Goal: Information Seeking & Learning: Check status

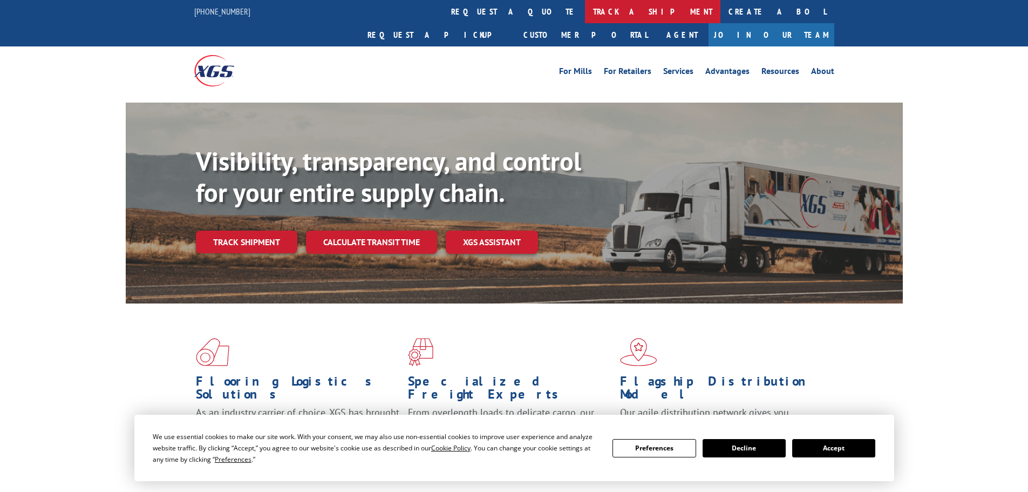
click at [585, 11] on link "track a shipment" at bounding box center [652, 11] width 135 height 23
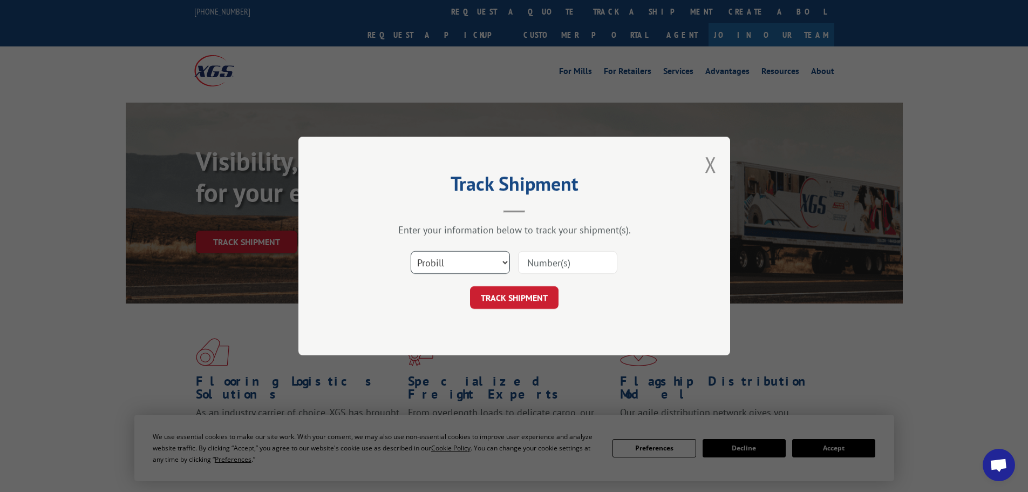
click at [460, 260] on select "Select category... Probill BOL PO" at bounding box center [460, 262] width 99 height 23
select select "po"
click at [411, 251] on select "Select category... Probill BOL PO" at bounding box center [460, 262] width 99 height 23
click at [538, 262] on input at bounding box center [567, 262] width 99 height 23
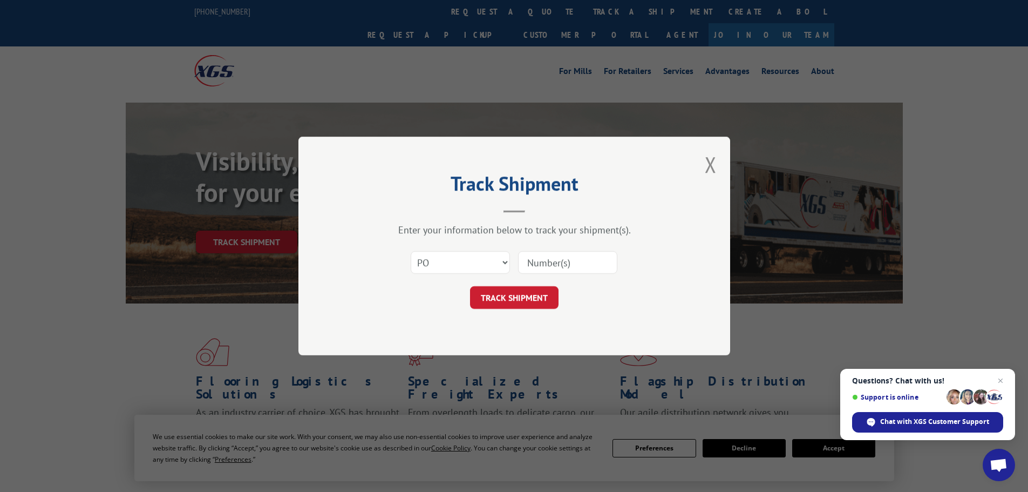
paste input "07534582"
type input "07534582"
click at [531, 295] on button "TRACK SHIPMENT" at bounding box center [514, 297] width 89 height 23
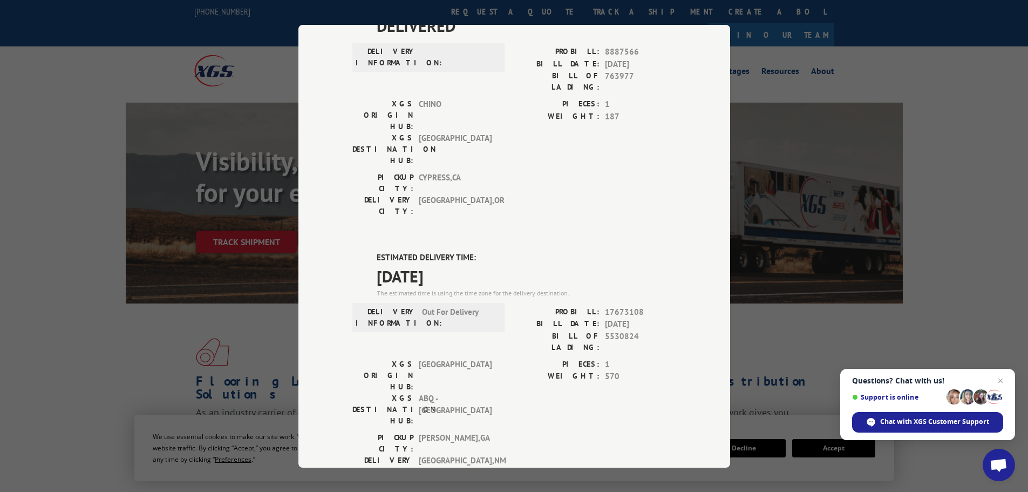
scroll to position [108, 0]
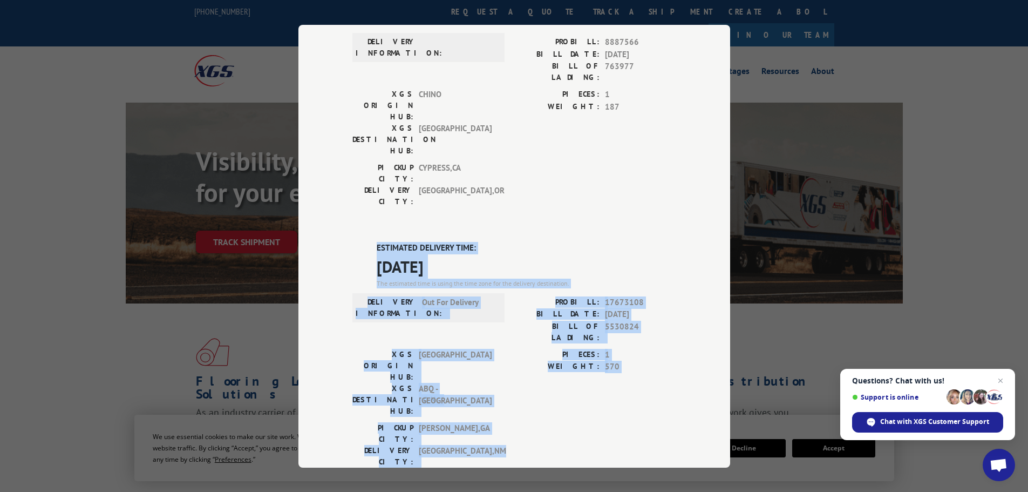
drag, startPoint x: 364, startPoint y: 180, endPoint x: 630, endPoint y: 332, distance: 306.5
click at [630, 332] on div "ESTIMATED DELIVERY TIME: [DATE] The estimated time is using the time zone for t…" at bounding box center [514, 436] width 324 height 388
drag, startPoint x: 630, startPoint y: 332, endPoint x: 587, endPoint y: 258, distance: 86.1
copy div "ESTIMATED DELIVERY TIME: [DATE] The estimated time is using the time zone for t…"
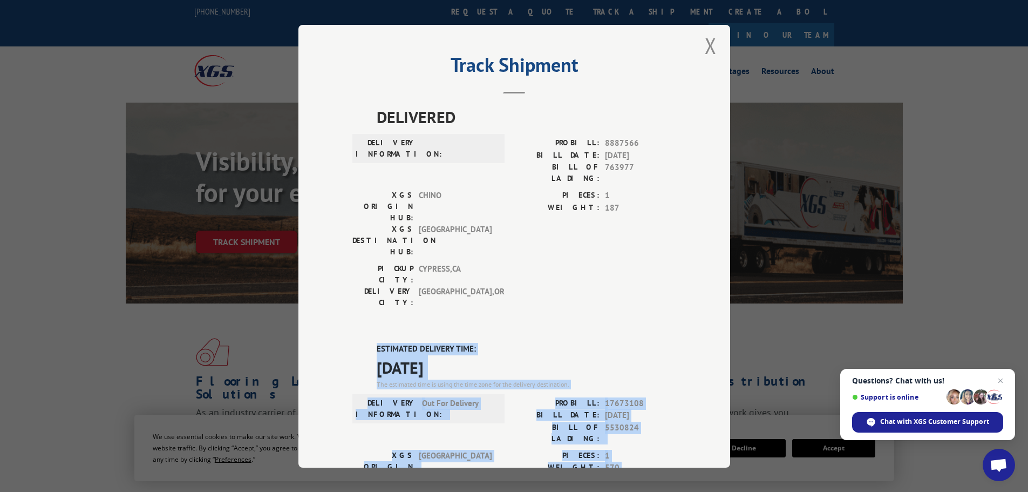
scroll to position [0, 0]
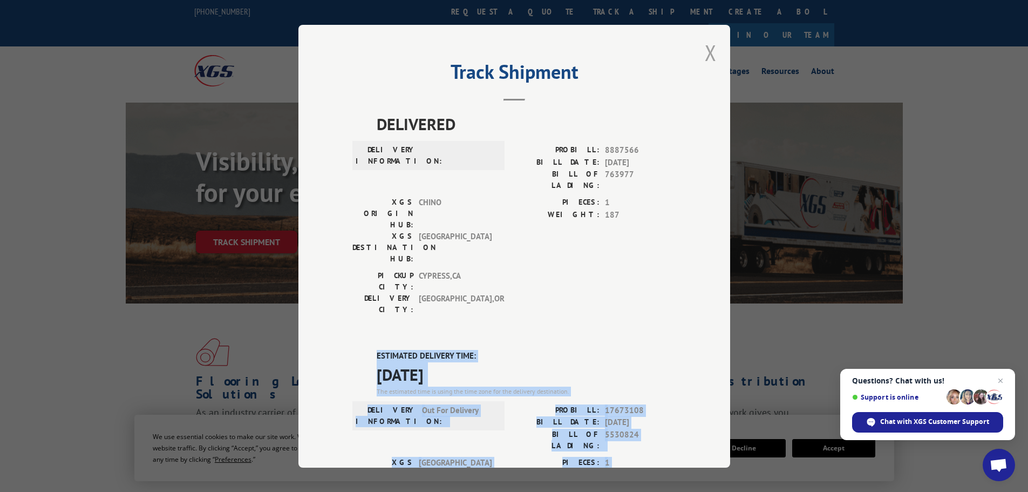
click at [705, 53] on button "Close modal" at bounding box center [711, 52] width 12 height 29
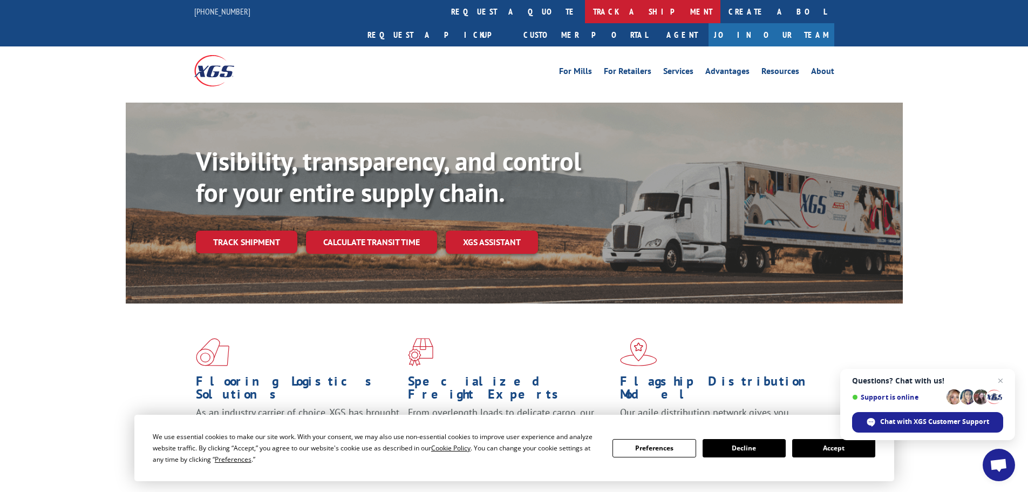
click at [585, 13] on link "track a shipment" at bounding box center [652, 11] width 135 height 23
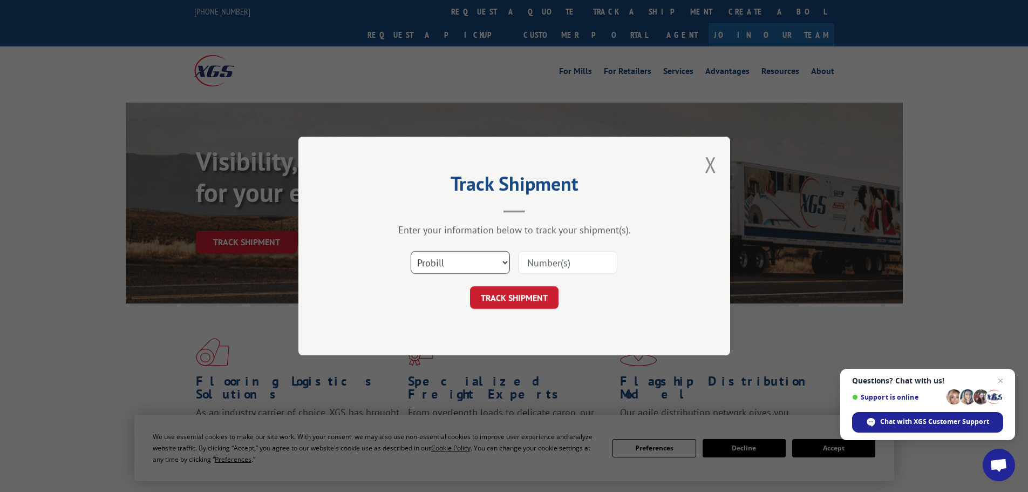
click at [482, 259] on select "Select category... Probill BOL PO" at bounding box center [460, 262] width 99 height 23
select select "po"
click at [411, 251] on select "Select category... Probill BOL PO" at bounding box center [460, 262] width 99 height 23
click at [552, 265] on input at bounding box center [567, 262] width 99 height 23
paste input "07534570"
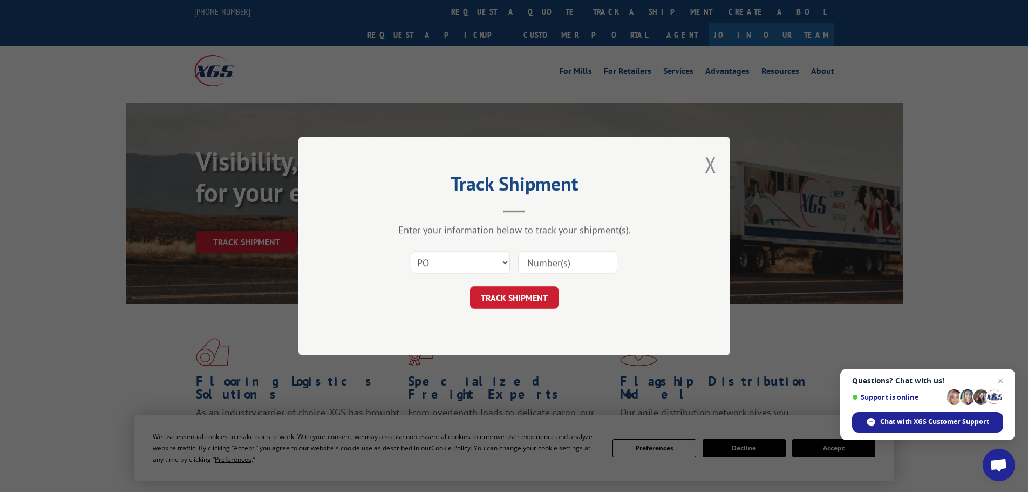
type input "07534570"
click button "TRACK SHIPMENT" at bounding box center [514, 297] width 89 height 23
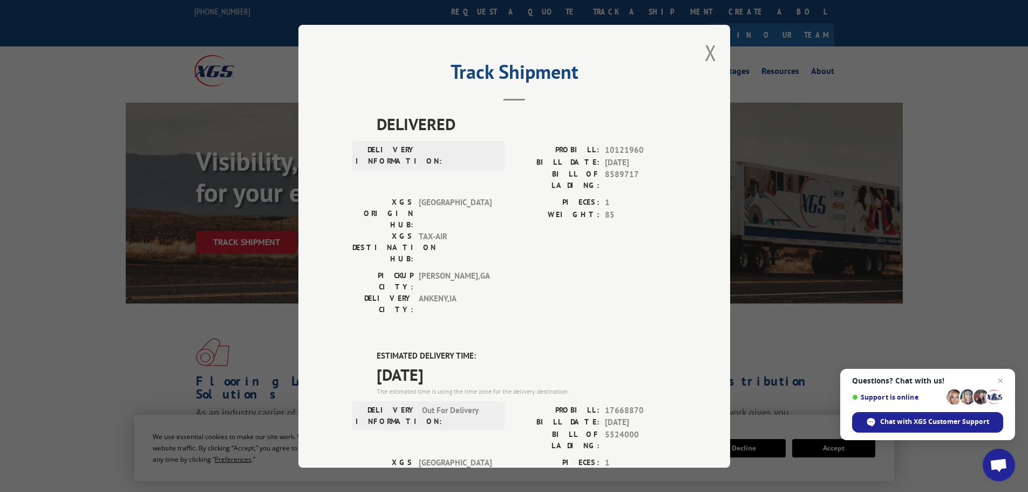
scroll to position [54, 0]
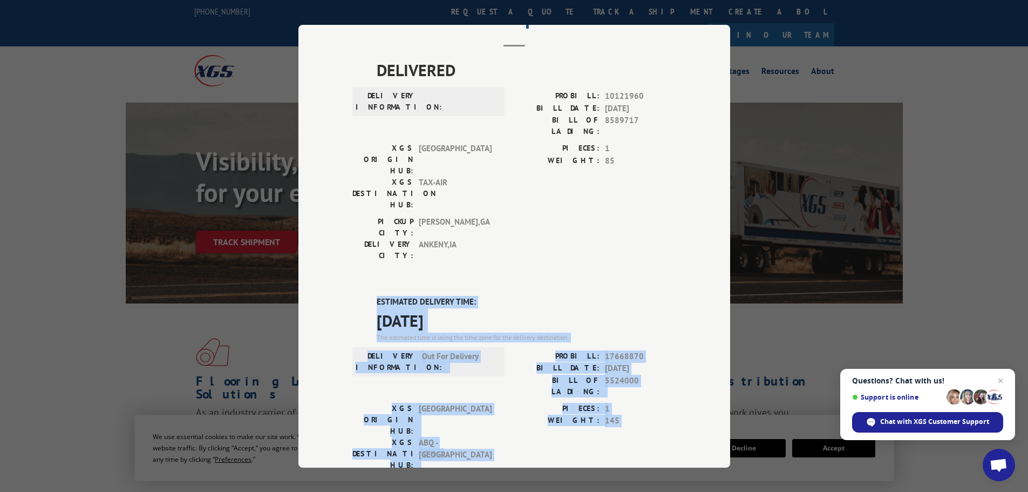
drag, startPoint x: 371, startPoint y: 236, endPoint x: 609, endPoint y: 383, distance: 280.1
click at [609, 383] on div "ESTIMATED DELIVERY TIME: [DATE] The estimated time is using the time zone for t…" at bounding box center [514, 490] width 324 height 388
copy div "ESTIMATED DELIVERY TIME: [DATE] The estimated time is using the time zone for t…"
